Goal: Task Accomplishment & Management: Use online tool/utility

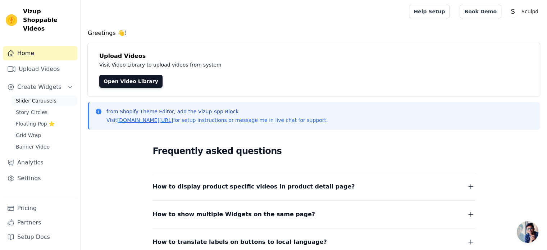
click at [33, 97] on span "Slider Carousels" at bounding box center [36, 100] width 41 height 7
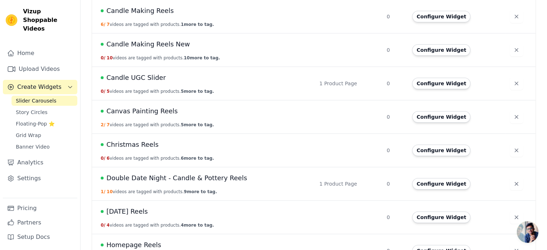
scroll to position [108, 0]
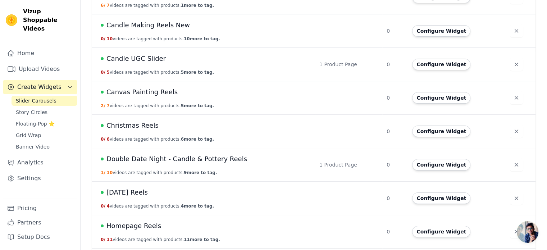
click at [145, 159] on span "Double Date Night - Candle & Pottery Reels" at bounding box center [176, 159] width 141 height 10
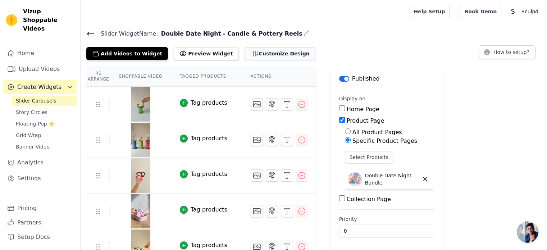
click at [271, 53] on button "Customize Design" at bounding box center [279, 53] width 71 height 13
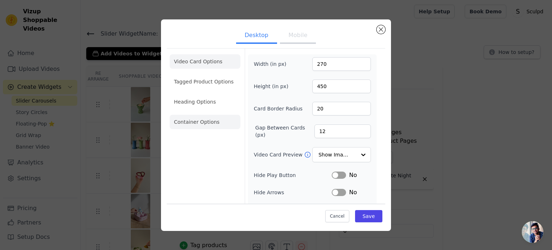
click at [192, 124] on li "Container Options" at bounding box center [205, 122] width 71 height 14
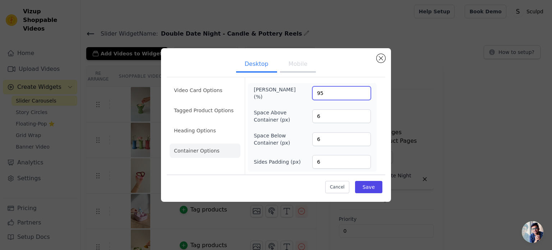
drag, startPoint x: 327, startPoint y: 95, endPoint x: 314, endPoint y: 94, distance: 13.3
click at [314, 94] on input "95" at bounding box center [341, 93] width 59 height 14
type input "100"
click at [372, 184] on button "Save" at bounding box center [368, 187] width 27 height 12
